Goal: Task Accomplishment & Management: Complete application form

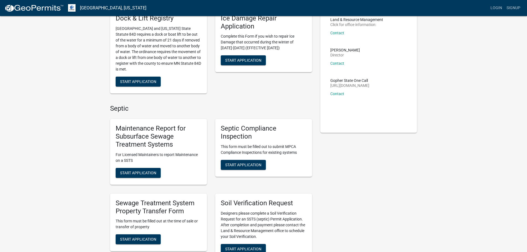
scroll to position [55, 0]
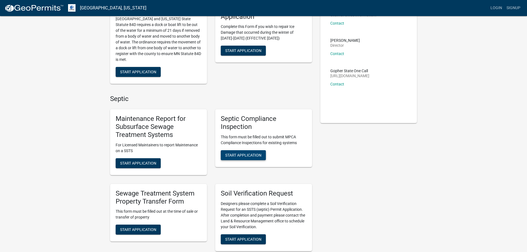
click at [244, 155] on span "Start Application" at bounding box center [243, 155] width 36 height 4
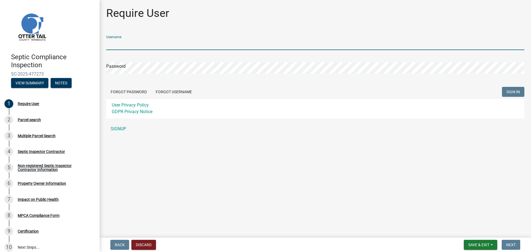
click at [125, 44] on input "Username" at bounding box center [315, 44] width 418 height 11
type input "ahlgrenlaw"
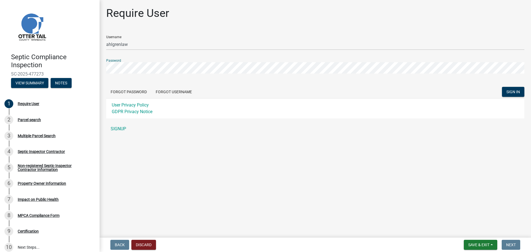
click at [502, 87] on button "SIGN IN" at bounding box center [513, 92] width 22 height 10
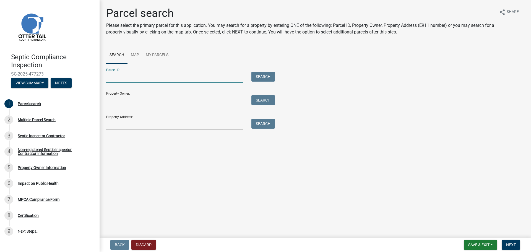
click at [138, 76] on input "Parcel ID:" at bounding box center [174, 77] width 137 height 11
click at [121, 80] on input "Parcel ID:" at bounding box center [174, 77] width 137 height 11
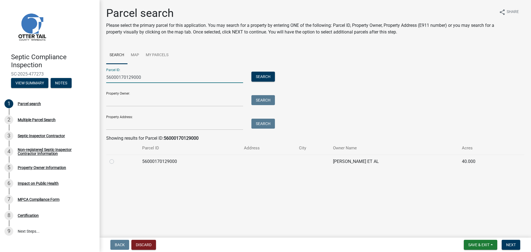
type input "56000170129000"
click at [116, 158] on label at bounding box center [116, 158] width 0 height 0
click at [116, 162] on input "radio" at bounding box center [118, 160] width 4 height 4
radio input "true"
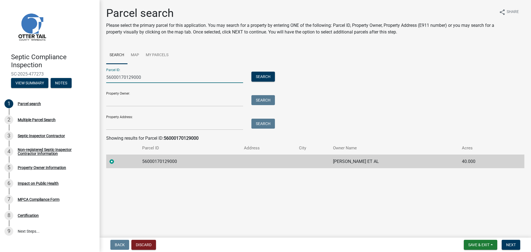
drag, startPoint x: 145, startPoint y: 79, endPoint x: 142, endPoint y: 77, distance: 4.4
click at [145, 79] on input "56000170129000" at bounding box center [174, 77] width 137 height 11
drag, startPoint x: 143, startPoint y: 76, endPoint x: 103, endPoint y: 76, distance: 40.4
click at [103, 76] on div "56000170129000" at bounding box center [174, 77] width 145 height 11
type input "56000190149000"
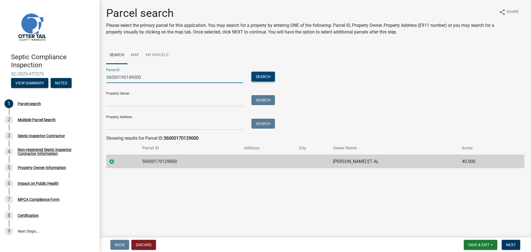
click at [258, 75] on button "Search" at bounding box center [262, 77] width 23 height 10
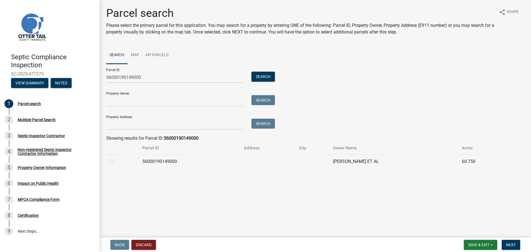
click at [116, 158] on label at bounding box center [116, 158] width 0 height 0
click at [116, 162] on input "radio" at bounding box center [118, 160] width 4 height 4
radio input "true"
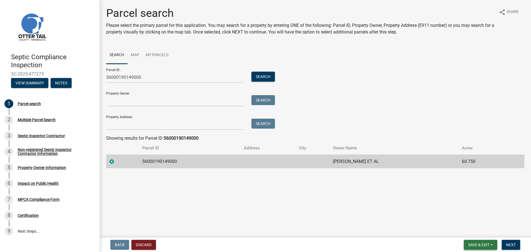
click at [477, 244] on span "Save & Exit" at bounding box center [478, 244] width 21 height 4
click at [514, 244] on span "Next" at bounding box center [511, 244] width 10 height 4
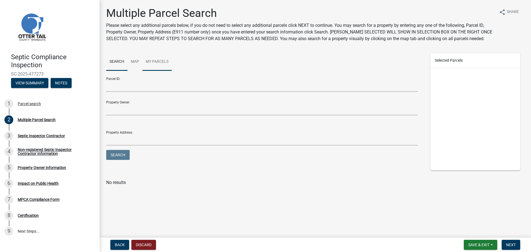
click at [158, 59] on link "My Parcels" at bounding box center [156, 62] width 29 height 18
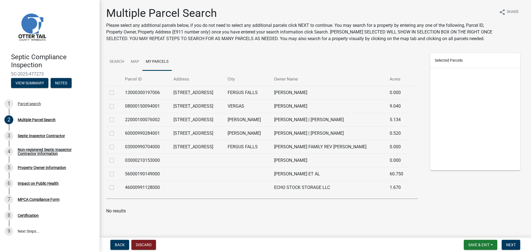
scroll to position [1, 0]
click at [116, 170] on label at bounding box center [116, 170] width 0 height 0
click at [116, 174] on input "checkbox" at bounding box center [118, 172] width 4 height 4
checkbox input "true"
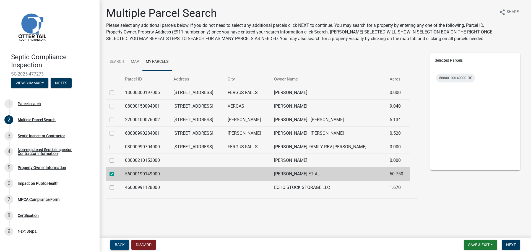
click at [121, 244] on span "Back" at bounding box center [120, 244] width 10 height 4
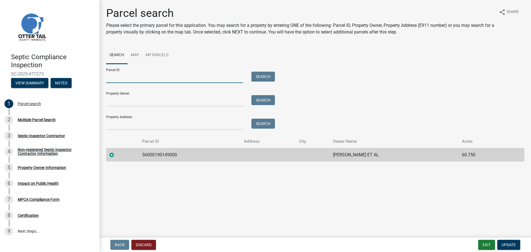
click at [137, 77] on input "Parcel ID:" at bounding box center [174, 77] width 137 height 11
type input "56000170129000"
click at [258, 78] on button "Search" at bounding box center [262, 77] width 23 height 10
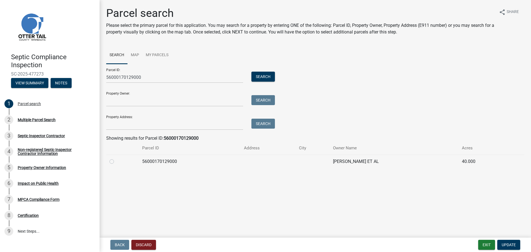
click at [116, 158] on label at bounding box center [116, 158] width 0 height 0
click at [116, 161] on input "radio" at bounding box center [118, 160] width 4 height 4
radio input "true"
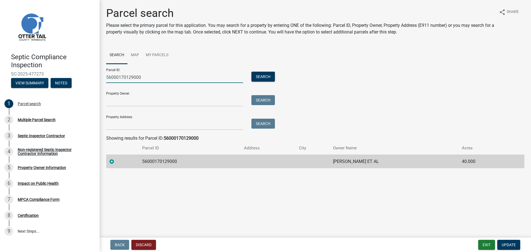
click at [141, 76] on input "56000170129000" at bounding box center [174, 77] width 137 height 11
drag, startPoint x: 146, startPoint y: 77, endPoint x: 104, endPoint y: 76, distance: 42.3
click at [104, 76] on div "56000170129000" at bounding box center [174, 77] width 145 height 11
type input "56000190150000"
click at [267, 76] on button "Search" at bounding box center [262, 77] width 23 height 10
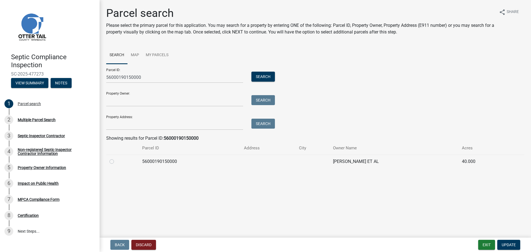
click at [116, 158] on label at bounding box center [116, 158] width 0 height 0
click at [116, 162] on input "radio" at bounding box center [118, 160] width 4 height 4
radio input "true"
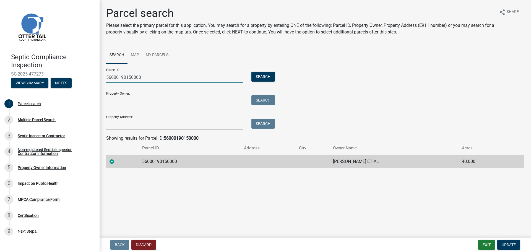
click at [142, 79] on input "56000190150000" at bounding box center [174, 77] width 137 height 11
drag, startPoint x: 131, startPoint y: 78, endPoint x: 101, endPoint y: 78, distance: 29.9
click at [101, 78] on div "Parcel search Please select the primary parcel for this application. You may se…" at bounding box center [315, 90] width 431 height 166
type input "56000200153000"
click at [256, 78] on button "Search" at bounding box center [262, 77] width 23 height 10
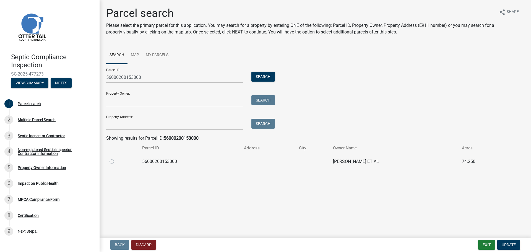
click at [116, 158] on label at bounding box center [116, 158] width 0 height 0
click at [116, 162] on input "radio" at bounding box center [118, 160] width 4 height 4
radio input "true"
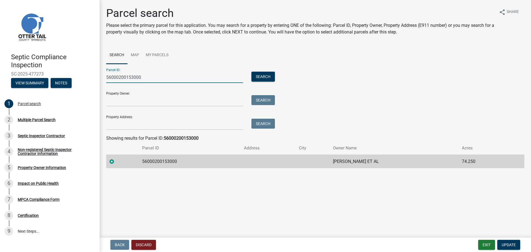
drag, startPoint x: 142, startPoint y: 74, endPoint x: 100, endPoint y: 76, distance: 42.0
click at [100, 76] on div "Parcel search Please select the primary parcel for this application. You may se…" at bounding box center [315, 90] width 431 height 166
type input "56000200156000"
click at [259, 75] on button "Search" at bounding box center [262, 77] width 23 height 10
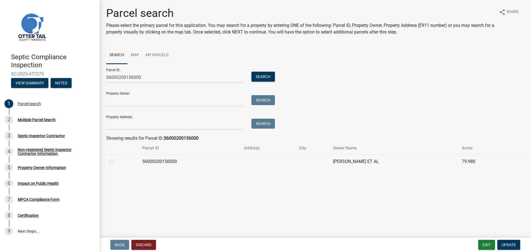
click at [116, 158] on label at bounding box center [116, 158] width 0 height 0
click at [116, 162] on input "radio" at bounding box center [118, 160] width 4 height 4
radio input "true"
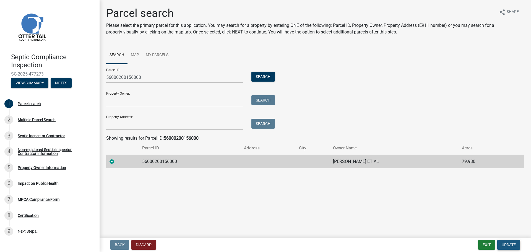
click at [504, 244] on span "Update" at bounding box center [508, 244] width 14 height 4
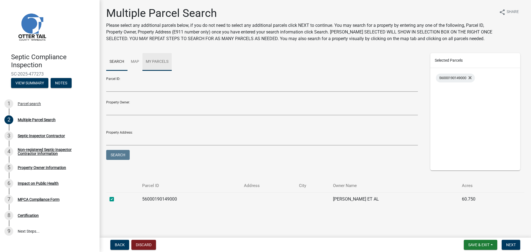
click at [164, 61] on link "My Parcels" at bounding box center [156, 62] width 29 height 18
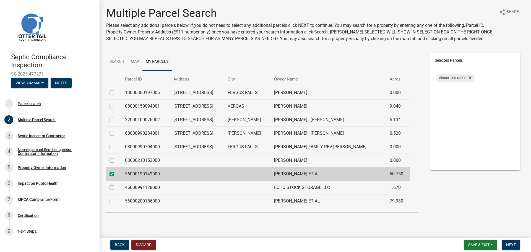
scroll to position [7, 0]
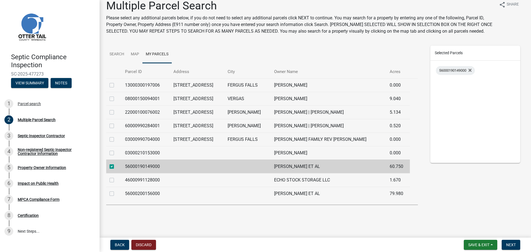
click at [116, 190] on label at bounding box center [116, 190] width 0 height 0
click at [116, 194] on input "checkbox" at bounding box center [118, 192] width 4 height 4
checkbox input "true"
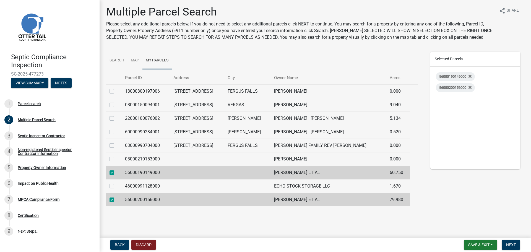
scroll to position [0, 0]
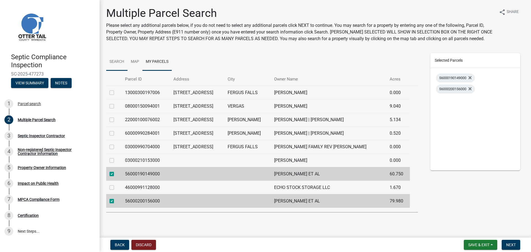
click at [119, 62] on link "Search" at bounding box center [116, 62] width 21 height 18
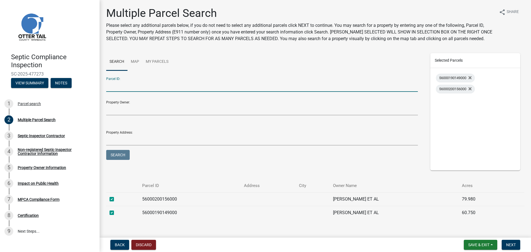
click at [130, 86] on input "Parcel ID:" at bounding box center [261, 85] width 311 height 11
type input "56000170129000"
click at [119, 157] on button "Search" at bounding box center [117, 155] width 23 height 10
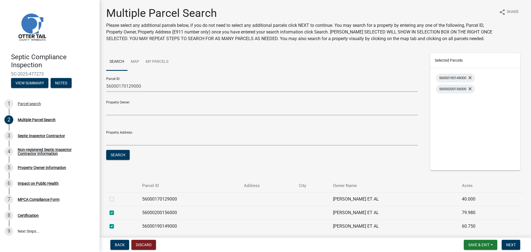
click at [116, 196] on label at bounding box center [116, 196] width 0 height 0
click at [116, 199] on input "checkbox" at bounding box center [118, 198] width 4 height 4
checkbox input "true"
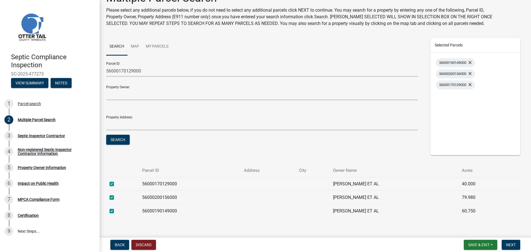
scroll to position [23, 0]
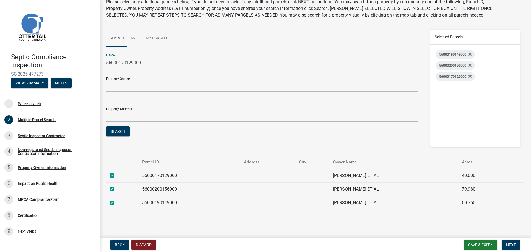
drag, startPoint x: 147, startPoint y: 62, endPoint x: 143, endPoint y: 63, distance: 4.5
click at [147, 62] on input "56000170129000" at bounding box center [261, 62] width 311 height 11
drag, startPoint x: 143, startPoint y: 63, endPoint x: 90, endPoint y: 56, distance: 53.6
click at [99, 60] on div "Septic Compliance Inspection SC-2025-477273 View Summary Notes 1 Parcel search …" at bounding box center [265, 126] width 531 height 252
type input "56000190150000"
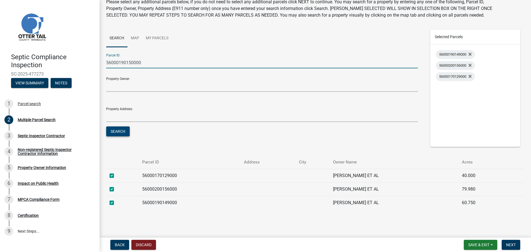
click at [117, 133] on button "Search" at bounding box center [117, 131] width 23 height 10
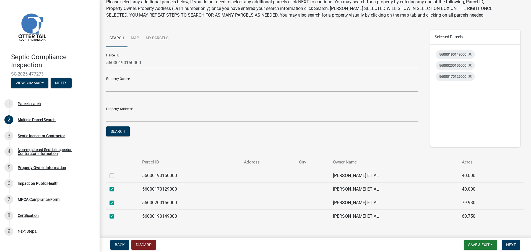
click at [116, 172] on label at bounding box center [116, 172] width 0 height 0
click at [116, 176] on input "checkbox" at bounding box center [118, 174] width 4 height 4
checkbox input "true"
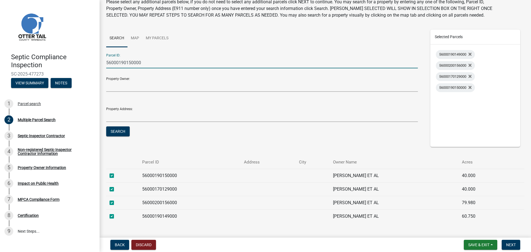
drag, startPoint x: 152, startPoint y: 61, endPoint x: 101, endPoint y: 57, distance: 51.3
click at [101, 57] on div "Multiple Parcel Search Please select any additional parcels below, if you do no…" at bounding box center [315, 107] width 431 height 249
type input "56000200153000"
click at [124, 129] on button "Search" at bounding box center [117, 131] width 23 height 10
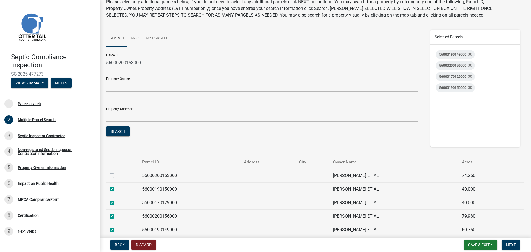
click at [116, 172] on label at bounding box center [116, 172] width 0 height 0
click at [116, 175] on input "checkbox" at bounding box center [118, 174] width 4 height 4
checkbox input "true"
click at [509, 244] on span "Next" at bounding box center [511, 244] width 10 height 4
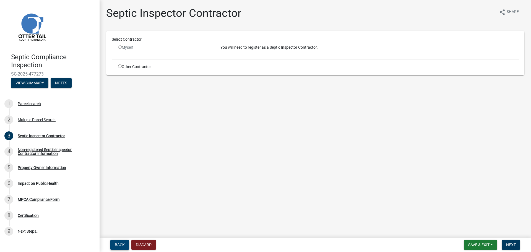
click at [120, 245] on span "Back" at bounding box center [120, 244] width 10 height 4
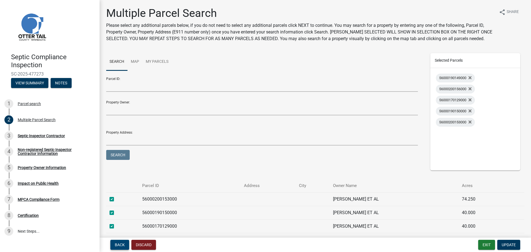
click at [120, 245] on span "Back" at bounding box center [120, 244] width 10 height 4
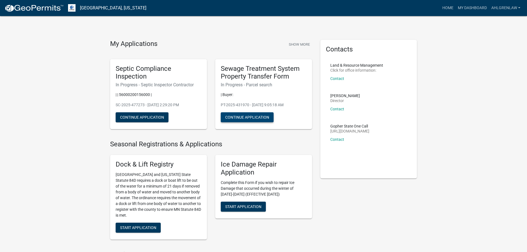
click at [235, 115] on button "Continue Application" at bounding box center [247, 117] width 53 height 10
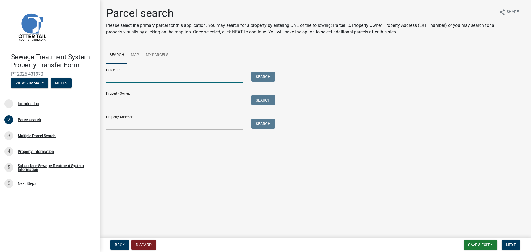
click at [144, 77] on input "Parcel ID:" at bounding box center [174, 77] width 137 height 11
click at [153, 53] on link "My Parcels" at bounding box center [156, 55] width 29 height 18
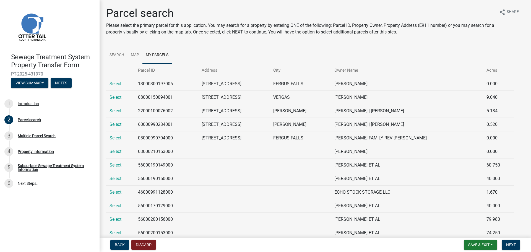
scroll to position [30, 0]
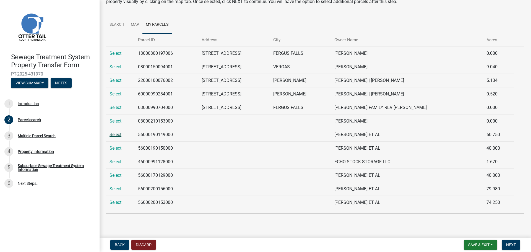
click at [118, 134] on link "Select" at bounding box center [115, 134] width 12 height 5
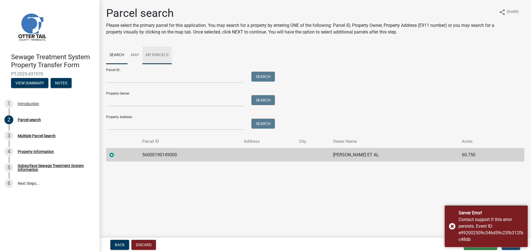
click at [156, 52] on link "My Parcels" at bounding box center [156, 55] width 29 height 18
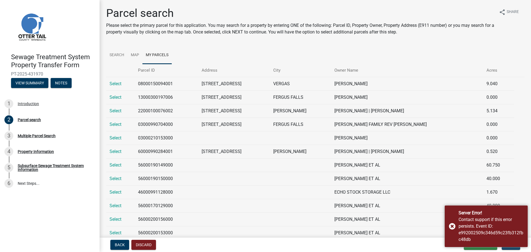
scroll to position [55, 0]
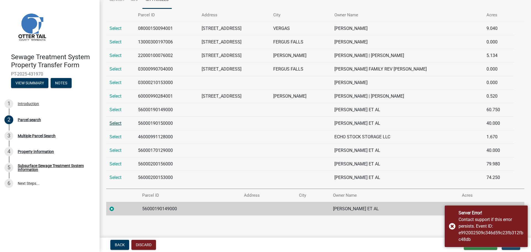
click at [116, 124] on link "Select" at bounding box center [115, 123] width 12 height 5
radio input "false"
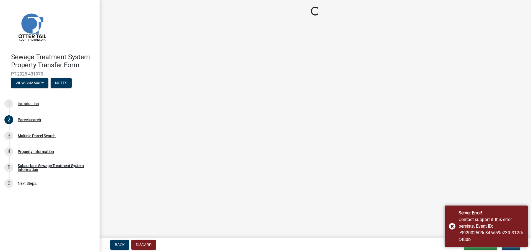
scroll to position [0, 0]
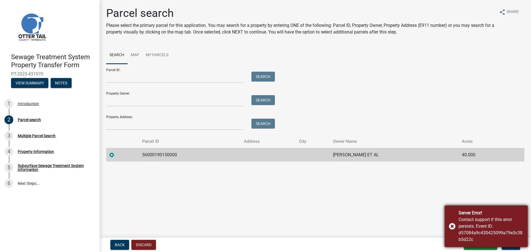
click at [452, 225] on div "Server Error! Contact support if this error persists. Event ID: d57084a9c430425…" at bounding box center [485, 225] width 83 height 41
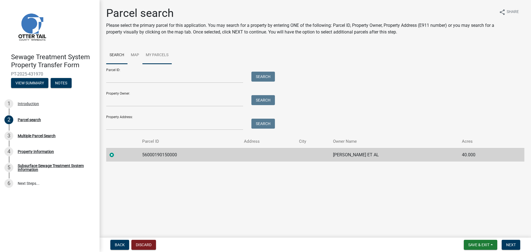
click at [154, 54] on link "My Parcels" at bounding box center [156, 55] width 29 height 18
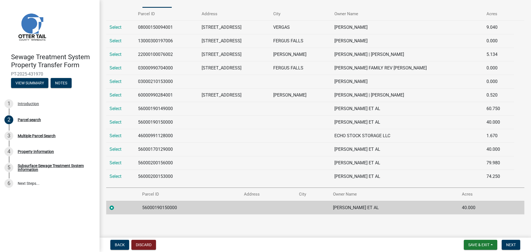
scroll to position [57, 0]
click at [114, 174] on link "Select" at bounding box center [115, 175] width 12 height 5
radio input "false"
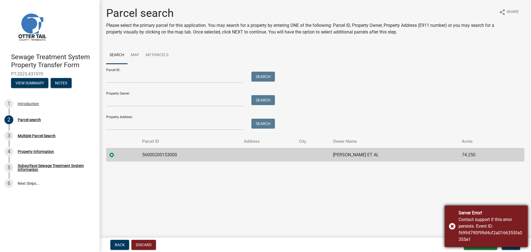
click at [454, 226] on div "Server Error! Contact support if this error persists. Event ID: f6994790f99d4cf…" at bounding box center [485, 225] width 83 height 41
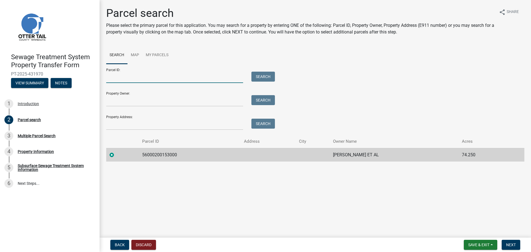
click at [144, 73] on input "Parcel ID:" at bounding box center [174, 77] width 137 height 11
type input "56000170129000"
click at [261, 74] on button "Search" at bounding box center [262, 77] width 23 height 10
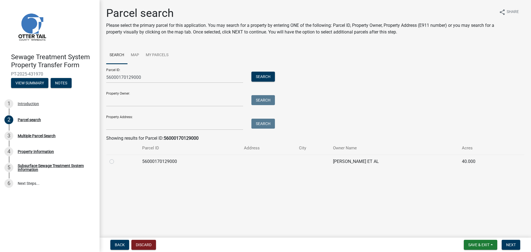
click at [116, 158] on label at bounding box center [116, 158] width 0 height 0
click at [116, 162] on input "radio" at bounding box center [118, 160] width 4 height 4
radio input "true"
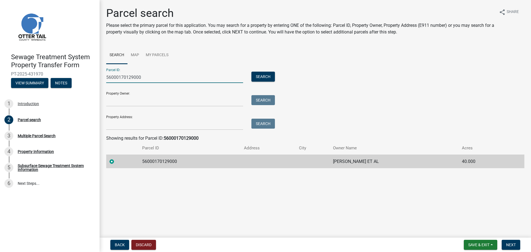
drag, startPoint x: 147, startPoint y: 76, endPoint x: 103, endPoint y: 77, distance: 44.0
click at [103, 77] on div "56000170129000" at bounding box center [174, 77] width 145 height 11
click at [507, 243] on span "Next" at bounding box center [511, 244] width 10 height 4
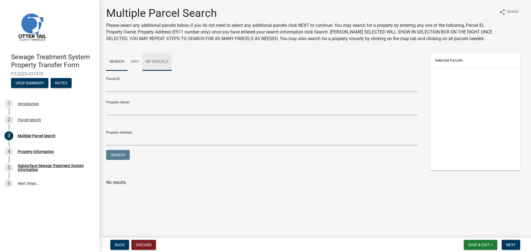
click at [157, 61] on link "My Parcels" at bounding box center [156, 62] width 29 height 18
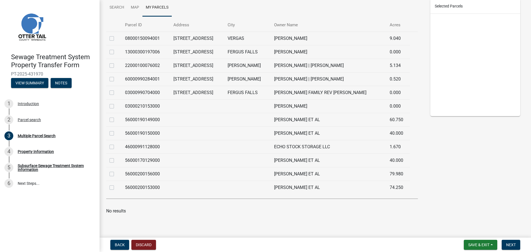
scroll to position [55, 0]
click at [116, 116] on label at bounding box center [116, 116] width 0 height 0
click at [116, 119] on input "checkbox" at bounding box center [118, 118] width 4 height 4
checkbox input "true"
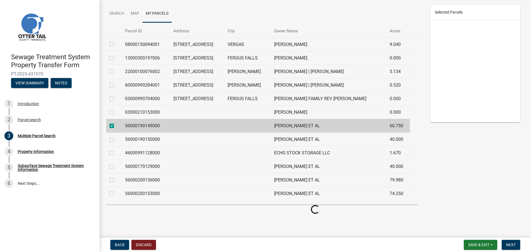
scroll to position [48, 0]
click at [116, 136] on label at bounding box center [116, 136] width 0 height 0
click at [116, 139] on input "checkbox" at bounding box center [118, 138] width 4 height 4
checkbox input "true"
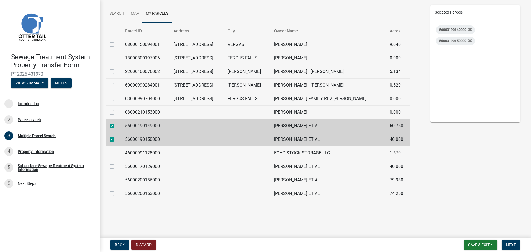
drag, startPoint x: 110, startPoint y: 165, endPoint x: 112, endPoint y: 169, distance: 5.1
click at [116, 163] on label at bounding box center [116, 163] width 0 height 0
click at [116, 165] on input "checkbox" at bounding box center [118, 165] width 4 height 4
checkbox input "true"
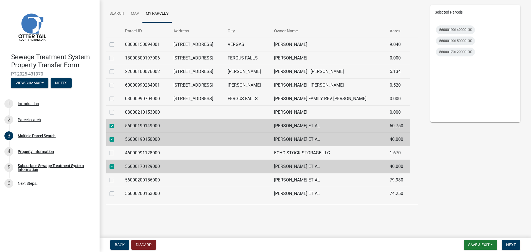
click at [116, 177] on label at bounding box center [116, 177] width 0 height 0
click at [116, 179] on input "checkbox" at bounding box center [118, 179] width 4 height 4
checkbox input "true"
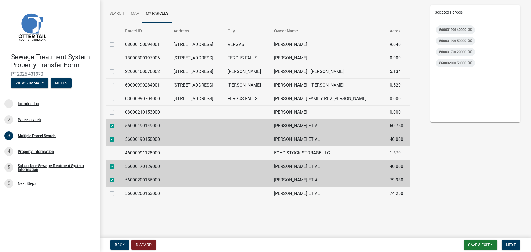
click at [116, 190] on label at bounding box center [116, 190] width 0 height 0
click at [116, 193] on input "checkbox" at bounding box center [118, 192] width 4 height 4
checkbox input "true"
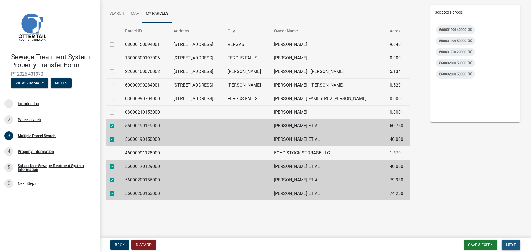
click at [508, 246] on span "Next" at bounding box center [511, 244] width 10 height 4
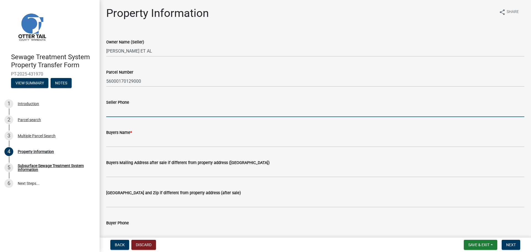
click at [136, 114] on input "Seller Phone" at bounding box center [315, 111] width 418 height 11
type input "218-998-2775"
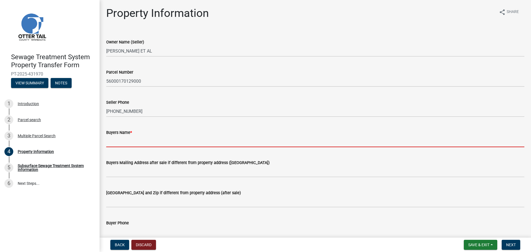
click at [145, 143] on input "Buyers Name *" at bounding box center [315, 141] width 418 height 11
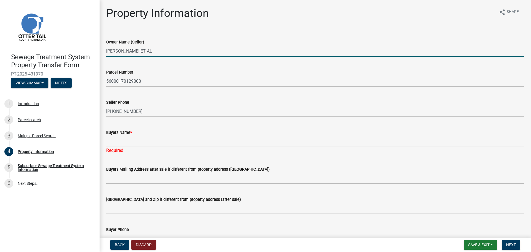
drag, startPoint x: 156, startPoint y: 50, endPoint x: 101, endPoint y: 49, distance: 55.0
click at [100, 48] on div "Property Information share Share Owner Name (Seller) STEVEN R LEITTE ET AL Parc…" at bounding box center [315, 240] width 431 height 466
type input "Mary Knoll"
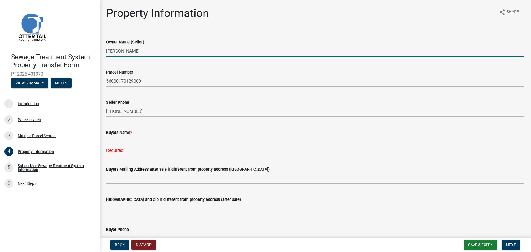
click at [160, 142] on input "Buyers Name *" at bounding box center [315, 141] width 418 height 11
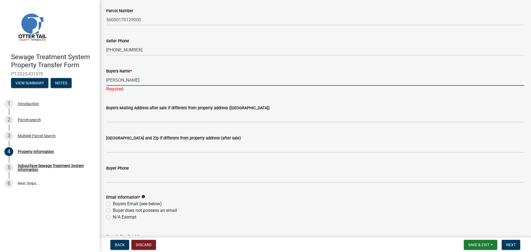
scroll to position [111, 0]
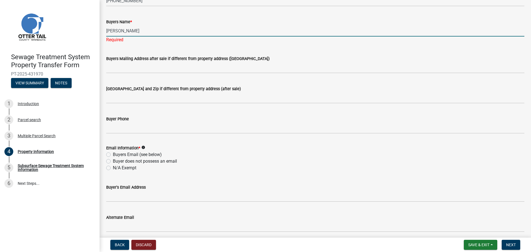
type input "Steven Leitte"
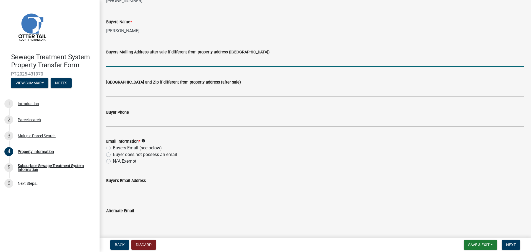
click at [152, 69] on wm-data-entity-input "Buyers Mailing Address after sale if different from property address (E911 numb…" at bounding box center [315, 56] width 418 height 30
drag, startPoint x: 118, startPoint y: 61, endPoint x: 121, endPoint y: 59, distance: 3.6
click at [118, 61] on input "18650195th Avenue" at bounding box center [315, 60] width 418 height 11
click at [147, 61] on input "18650 195th Avenue" at bounding box center [315, 60] width 418 height 11
type input "18650 195th Avenue"
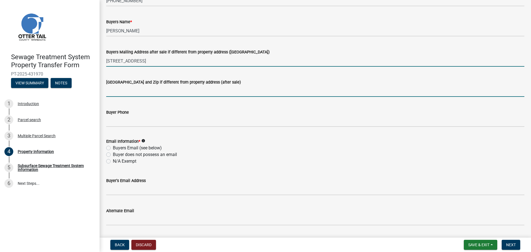
click at [129, 90] on input "Buyers City State and Zip if different from property address (after sale)" at bounding box center [315, 90] width 418 height 11
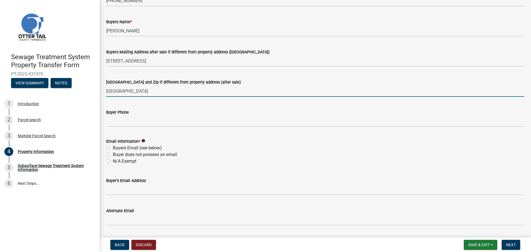
type input "Fergus Falls, MN 56537"
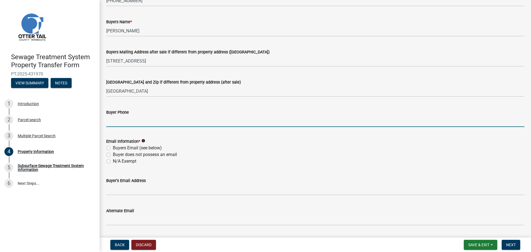
click at [136, 117] on input "Buyer Phone" at bounding box center [315, 121] width 418 height 11
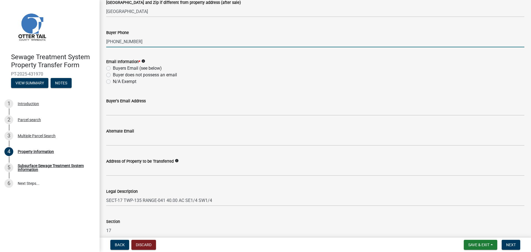
scroll to position [221, 0]
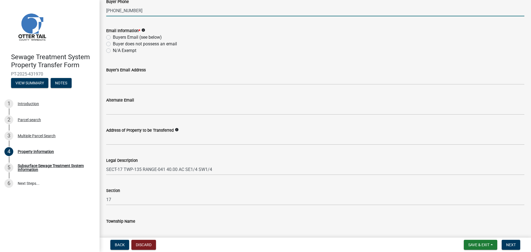
type input "218-998-2775"
click at [113, 50] on label "N/A Exempt" at bounding box center [124, 50] width 23 height 7
click at [113, 50] on input "N/A Exempt" at bounding box center [115, 49] width 4 height 4
radio input "true"
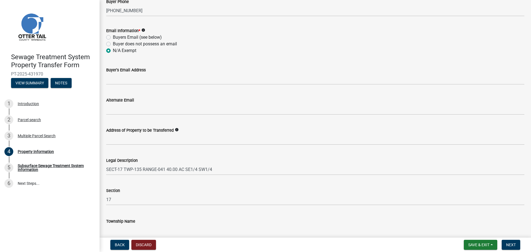
scroll to position [248, 0]
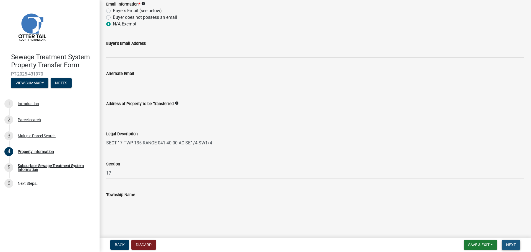
click at [512, 245] on span "Next" at bounding box center [511, 244] width 10 height 4
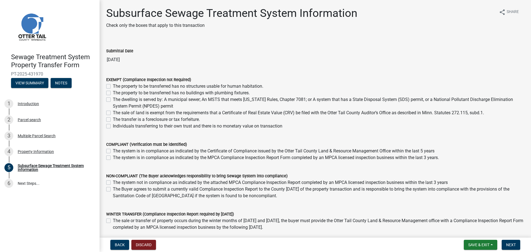
click at [113, 86] on label "The property to be transferred has no structures usable for human habitation." at bounding box center [188, 86] width 150 height 7
click at [113, 86] on input "The property to be transferred has no structures usable for human habitation." at bounding box center [115, 85] width 4 height 4
checkbox input "true"
checkbox input "false"
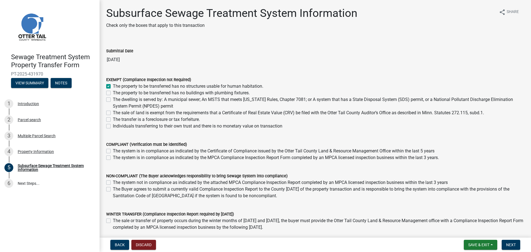
checkbox input "false"
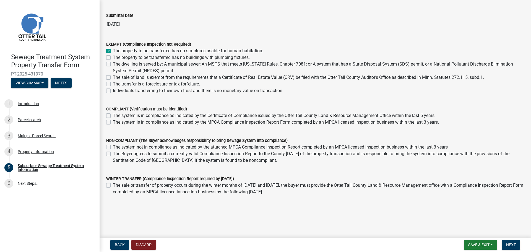
scroll to position [40, 0]
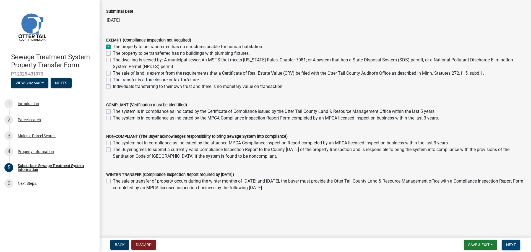
click at [509, 245] on span "Next" at bounding box center [511, 244] width 10 height 4
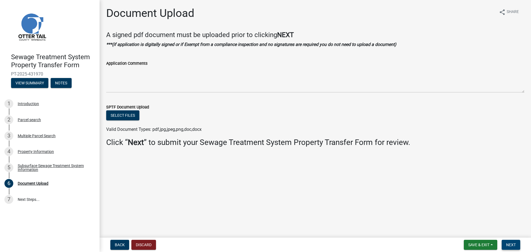
click at [515, 246] on span "Next" at bounding box center [511, 244] width 10 height 4
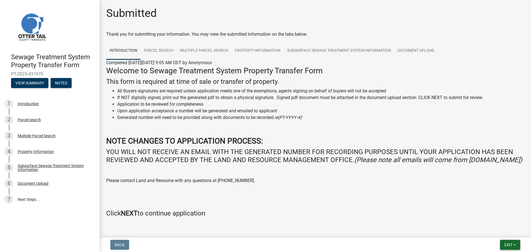
click at [504, 244] on span "Exit" at bounding box center [508, 244] width 8 height 4
click at [489, 216] on button "Save" at bounding box center [498, 216] width 44 height 13
click at [39, 83] on button "View Summary" at bounding box center [29, 83] width 37 height 10
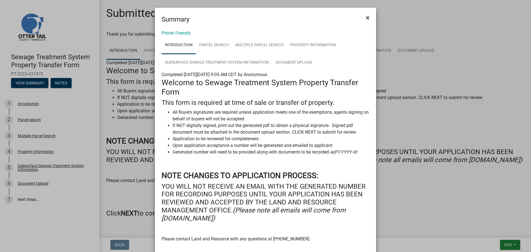
click at [366, 17] on span "×" at bounding box center [368, 18] width 4 height 8
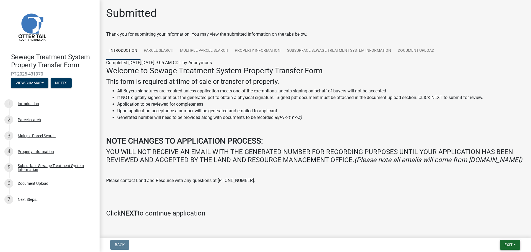
click at [507, 242] on button "Exit" at bounding box center [510, 245] width 20 height 10
click at [498, 230] on button "Save & Exit" at bounding box center [498, 230] width 44 height 13
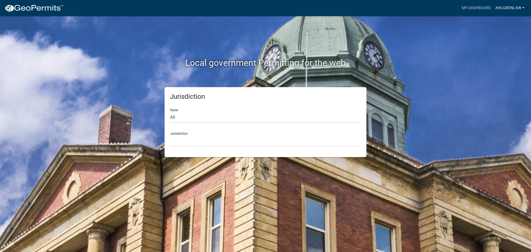
click at [503, 7] on link "AhlgrenLaw" at bounding box center [509, 8] width 33 height 11
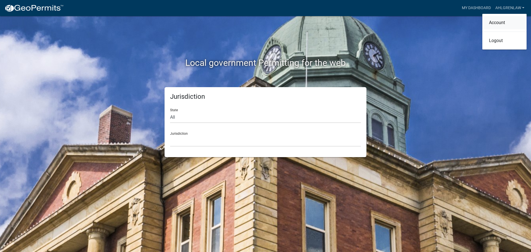
click at [498, 19] on link "Account" at bounding box center [504, 22] width 44 height 13
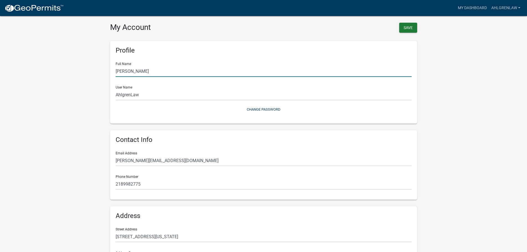
click at [151, 72] on input "Maranda Gray" at bounding box center [264, 71] width 296 height 11
drag, startPoint x: 148, startPoint y: 71, endPoint x: 90, endPoint y: 61, distance: 58.9
click at [90, 61] on wm-user-profile-view "more_horiz My Dashboard AhlgrenLaw Account Logout My Account Save Profile Full …" at bounding box center [263, 164] width 527 height 315
type input "Sarah Duffy"
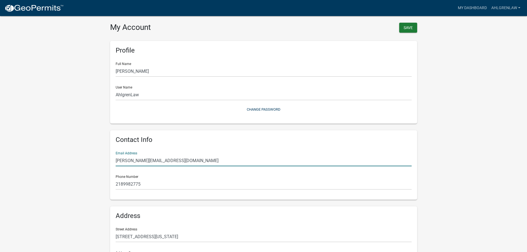
drag, startPoint x: 132, startPoint y: 160, endPoint x: 112, endPoint y: 154, distance: 21.5
click at [112, 154] on div "Contact Info Email Address maranda@ahlgrenlawoffice.net Phone Number 2189982775" at bounding box center [263, 164] width 307 height 69
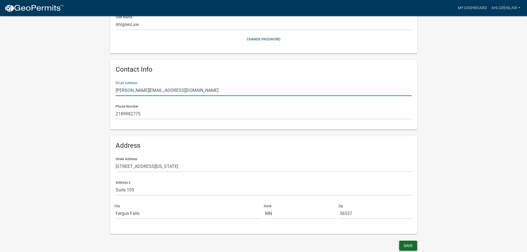
type input "sarah@ahlgrenlawoffice.net"
click at [410, 243] on button "Save" at bounding box center [408, 245] width 18 height 10
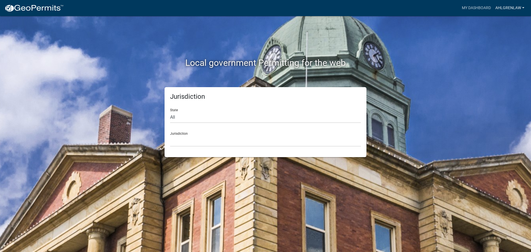
click at [510, 4] on link "AhlgrenLaw" at bounding box center [509, 8] width 33 height 11
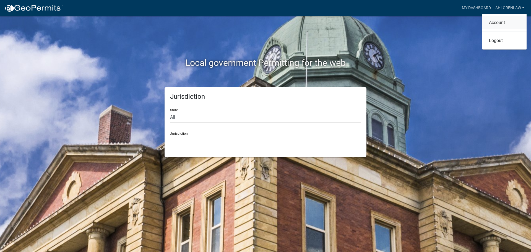
click at [499, 23] on link "Account" at bounding box center [504, 22] width 44 height 13
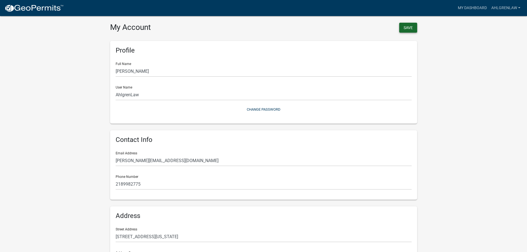
click at [408, 28] on button "Save" at bounding box center [408, 28] width 18 height 10
